Goal: Obtain resource: Download file/media

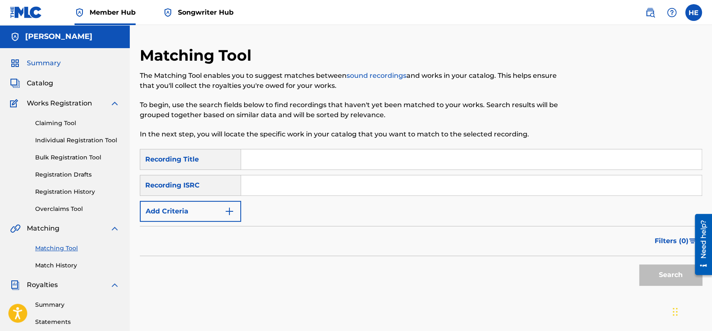
click at [41, 60] on span "Summary" at bounding box center [44, 63] width 34 height 10
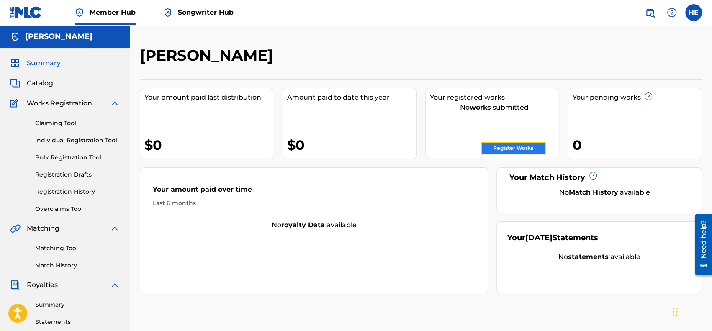
click at [500, 145] on link "Register Works" at bounding box center [513, 148] width 64 height 13
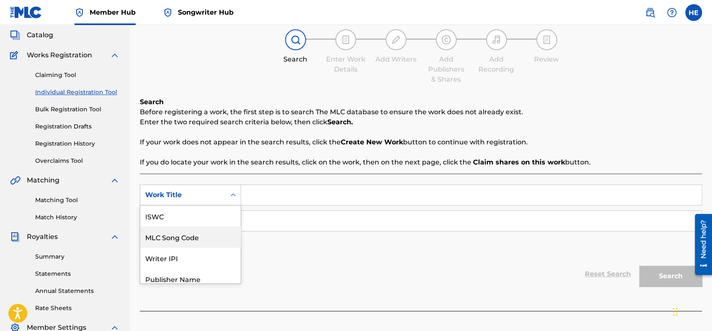
scroll to position [21, 0]
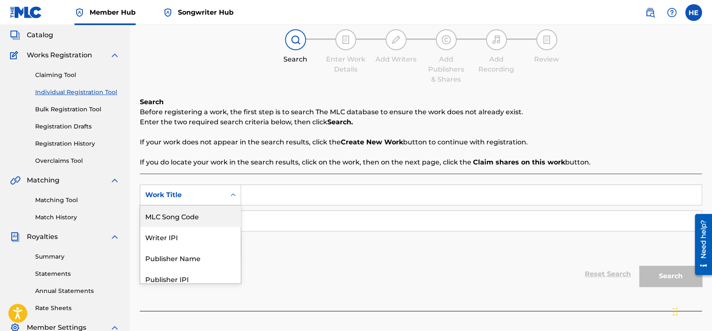
click at [229, 205] on div "7 results available. Use Up and Down to choose options, press Enter to select t…" at bounding box center [190, 194] width 101 height 21
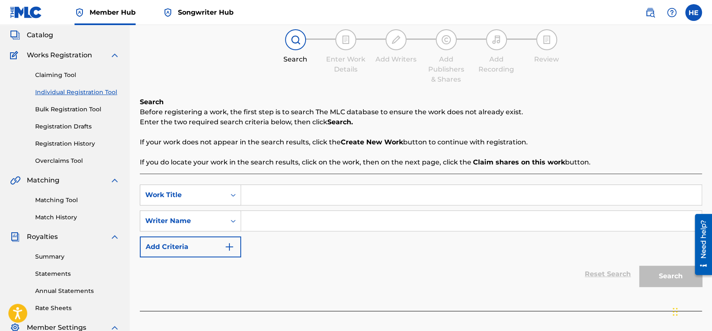
click at [259, 287] on div "Reset Search Search" at bounding box center [421, 273] width 562 height 33
click at [53, 35] on span "Catalog" at bounding box center [40, 35] width 26 height 10
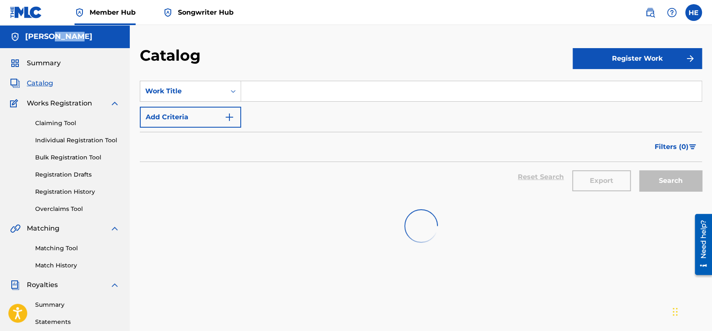
click at [53, 35] on h5 "[PERSON_NAME]" at bounding box center [58, 37] width 67 height 10
click at [55, 61] on span "Summary" at bounding box center [44, 63] width 34 height 10
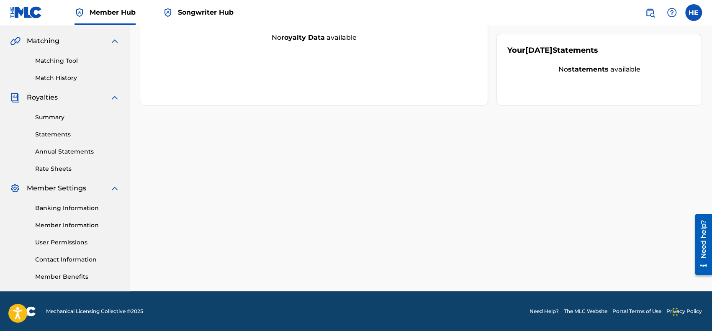
scroll to position [187, 0]
click at [71, 169] on link "Rate Sheets" at bounding box center [77, 168] width 85 height 9
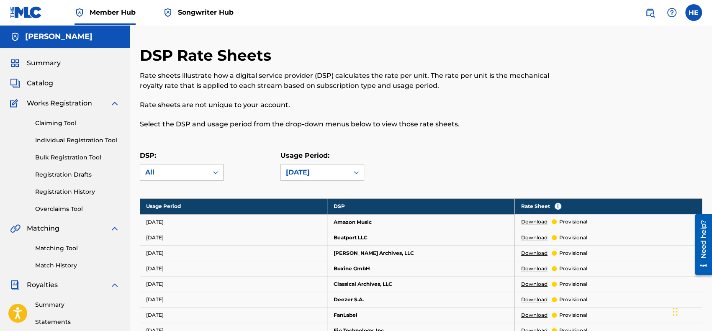
click at [537, 223] on link "Download" at bounding box center [534, 222] width 26 height 8
